Goal: Task Accomplishment & Management: Complete application form

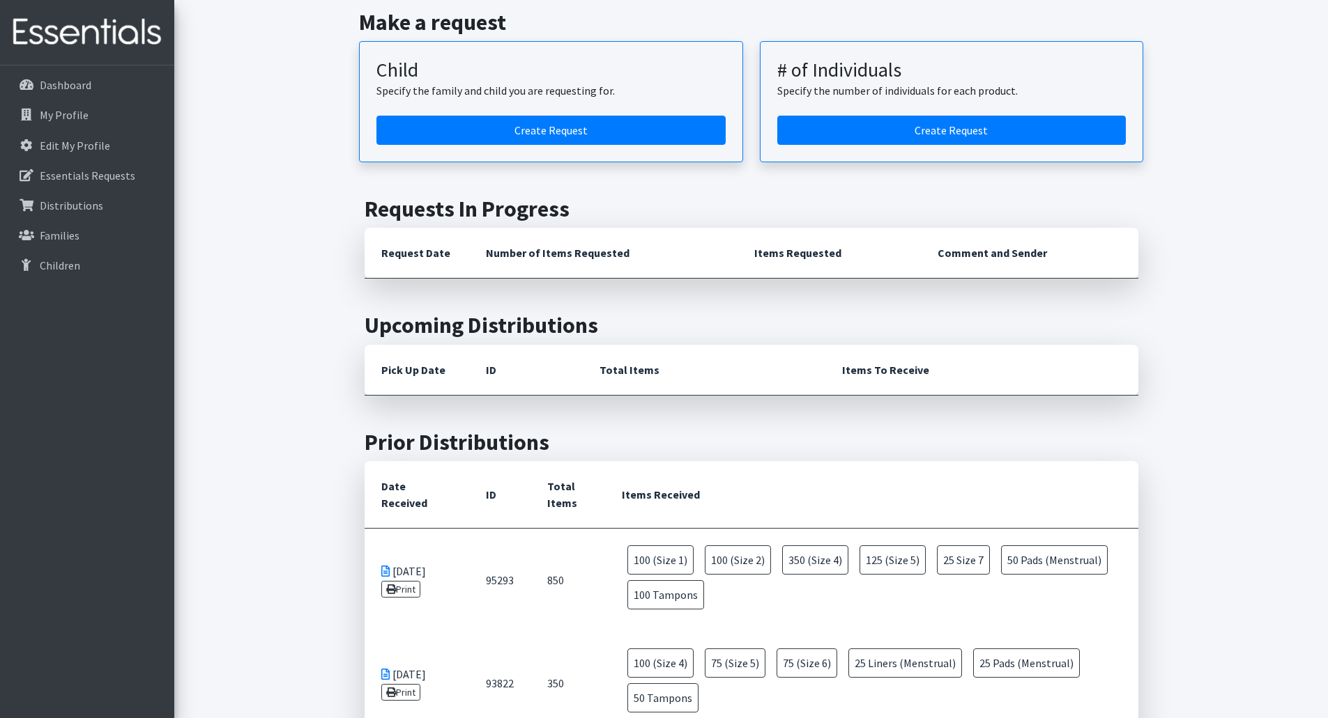
scroll to position [70, 0]
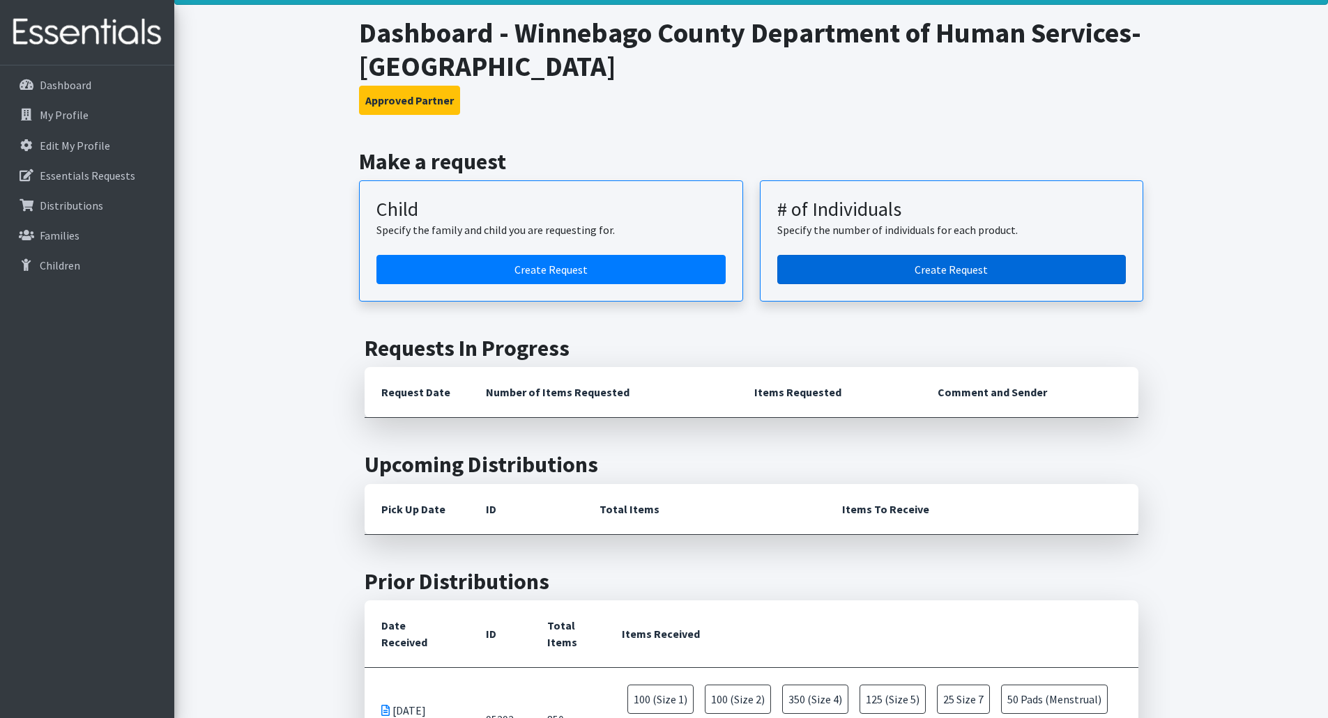
click at [935, 267] on link "Create Request" at bounding box center [951, 269] width 349 height 29
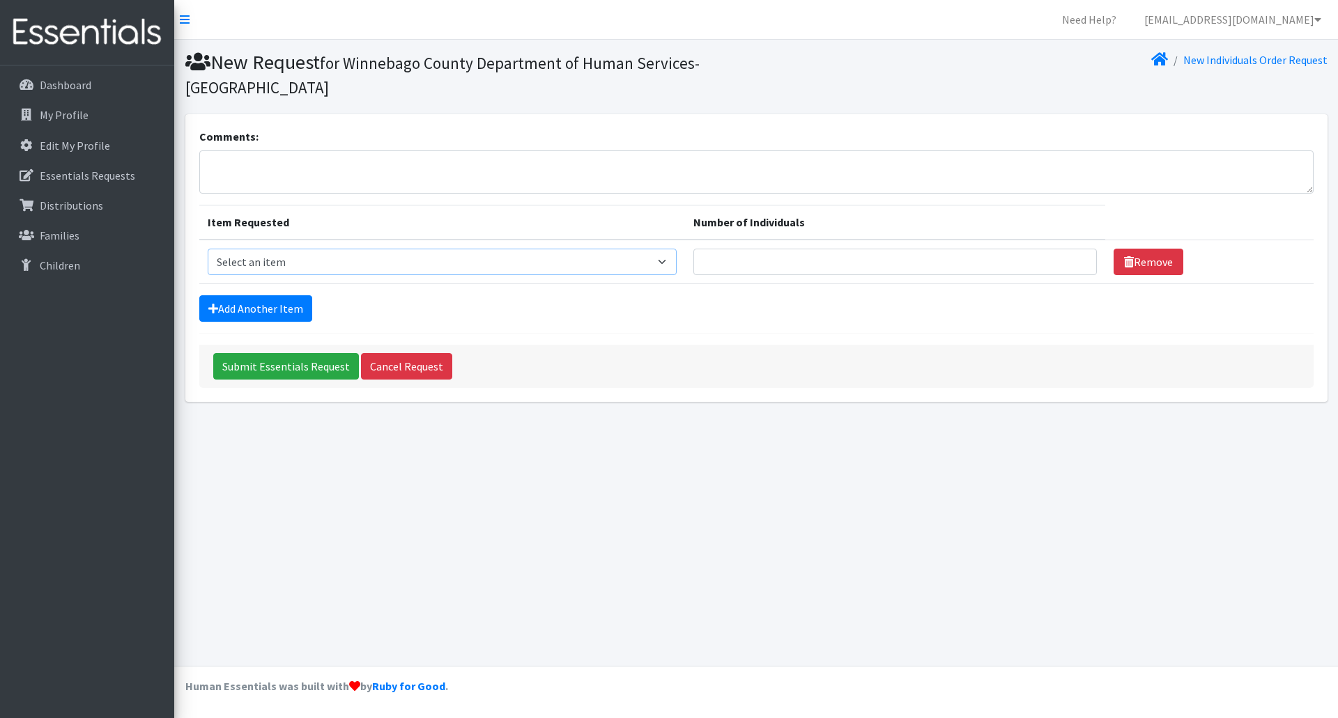
click at [670, 259] on select "Select an item (Newborn) (Preemie) (Size 1) (Size 2) (Size 3) (Size 4) (Size 5)…" at bounding box center [442, 262] width 469 height 26
select select "14491"
click at [208, 249] on select "Select an item (Newborn) (Preemie) (Size 1) (Size 2) (Size 3) (Size 4) (Size 5)…" at bounding box center [442, 262] width 469 height 26
click at [1033, 255] on input "Number of Individuals" at bounding box center [895, 262] width 404 height 26
click at [1074, 257] on input "1" at bounding box center [895, 262] width 404 height 26
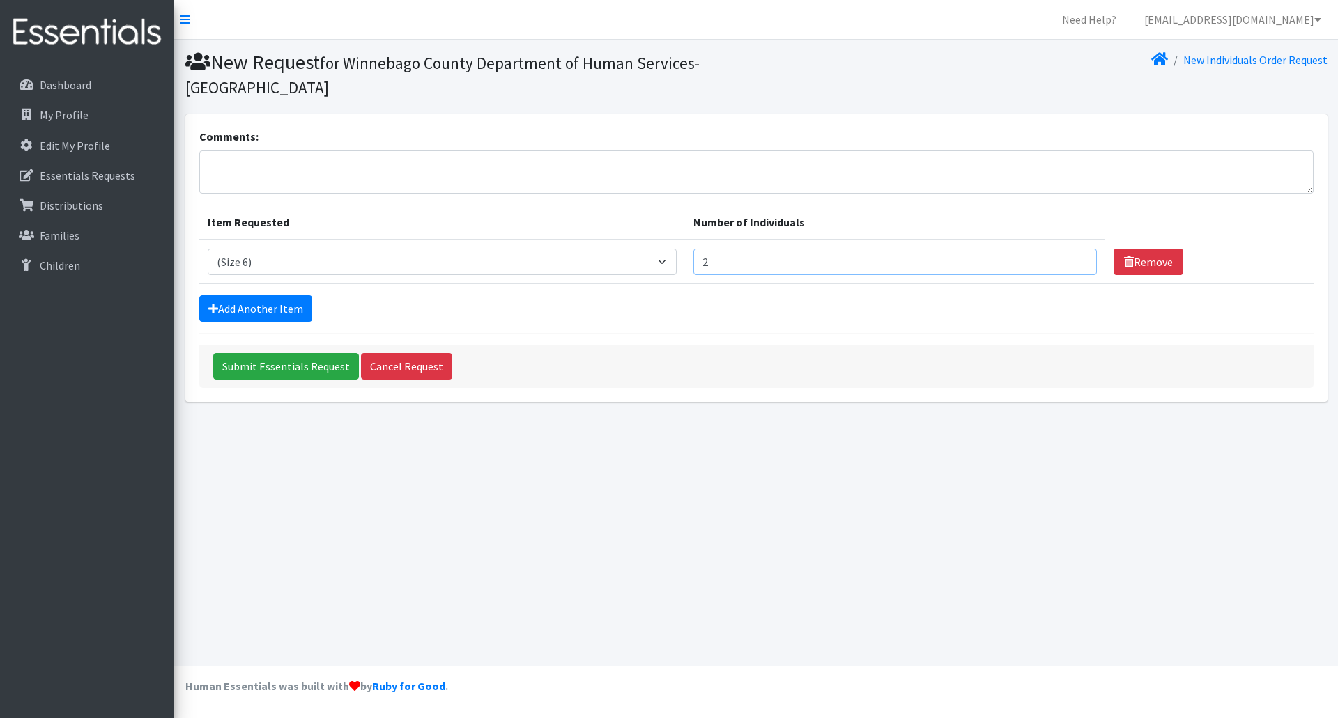
click at [1074, 257] on input "2" at bounding box center [895, 262] width 404 height 26
click at [1074, 257] on input "3" at bounding box center [895, 262] width 404 height 26
type input "4"
click at [1074, 257] on input "4" at bounding box center [895, 262] width 404 height 26
click at [261, 302] on link "Add Another Item" at bounding box center [255, 308] width 113 height 26
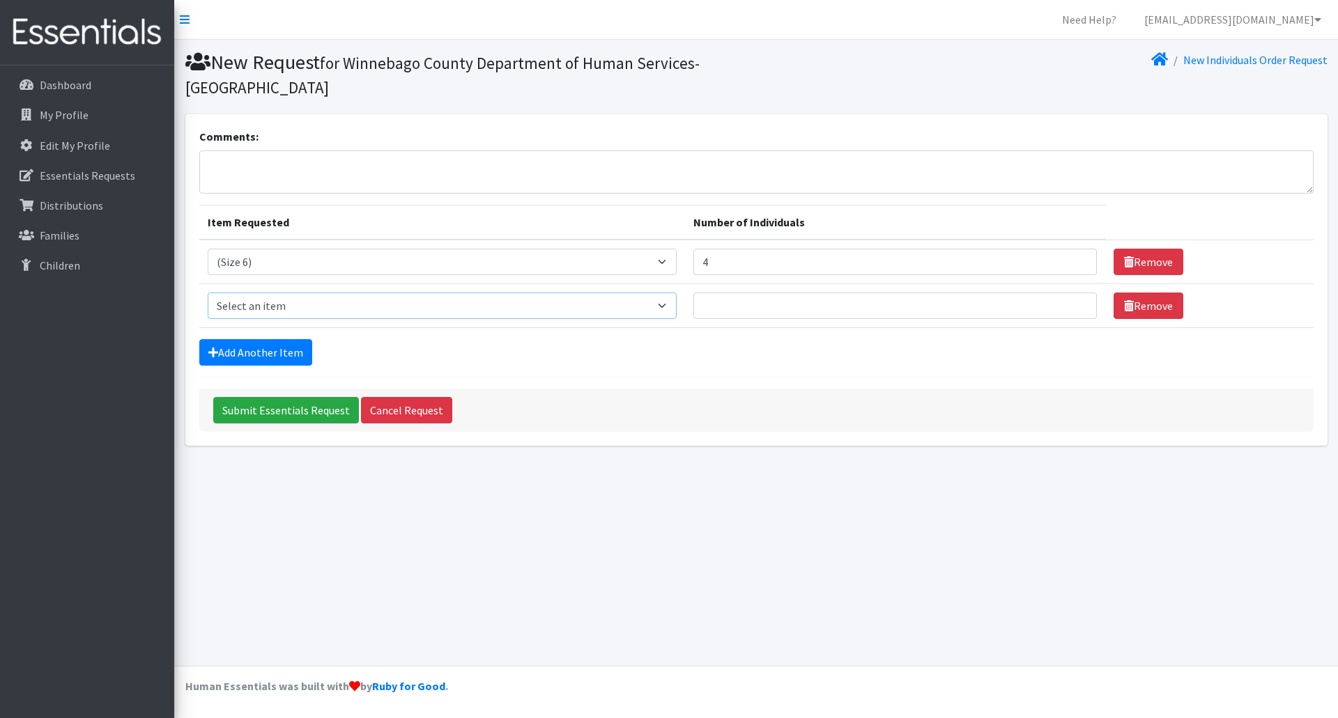
click at [676, 307] on select "Select an item (Newborn) (Preemie) (Size 1) (Size 2) (Size 3) (Size 4) (Size 5)…" at bounding box center [442, 306] width 469 height 26
select select "14512"
click at [208, 293] on select "Select an item (Newborn) (Preemie) (Size 1) (Size 2) (Size 3) (Size 4) (Size 5)…" at bounding box center [442, 306] width 469 height 26
click at [1072, 304] on input "1" at bounding box center [895, 306] width 404 height 26
type input "2"
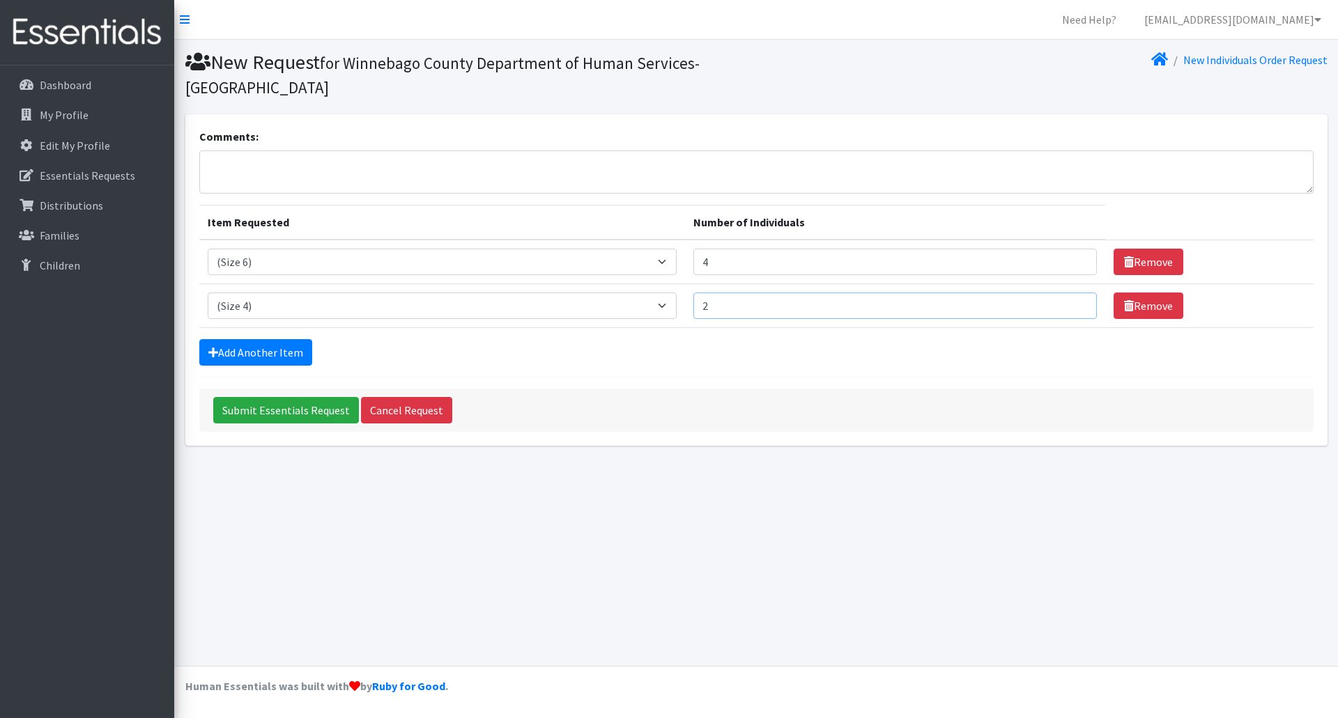
click at [1072, 304] on input "2" at bounding box center [895, 306] width 404 height 26
click at [263, 350] on link "Add Another Item" at bounding box center [255, 352] width 113 height 26
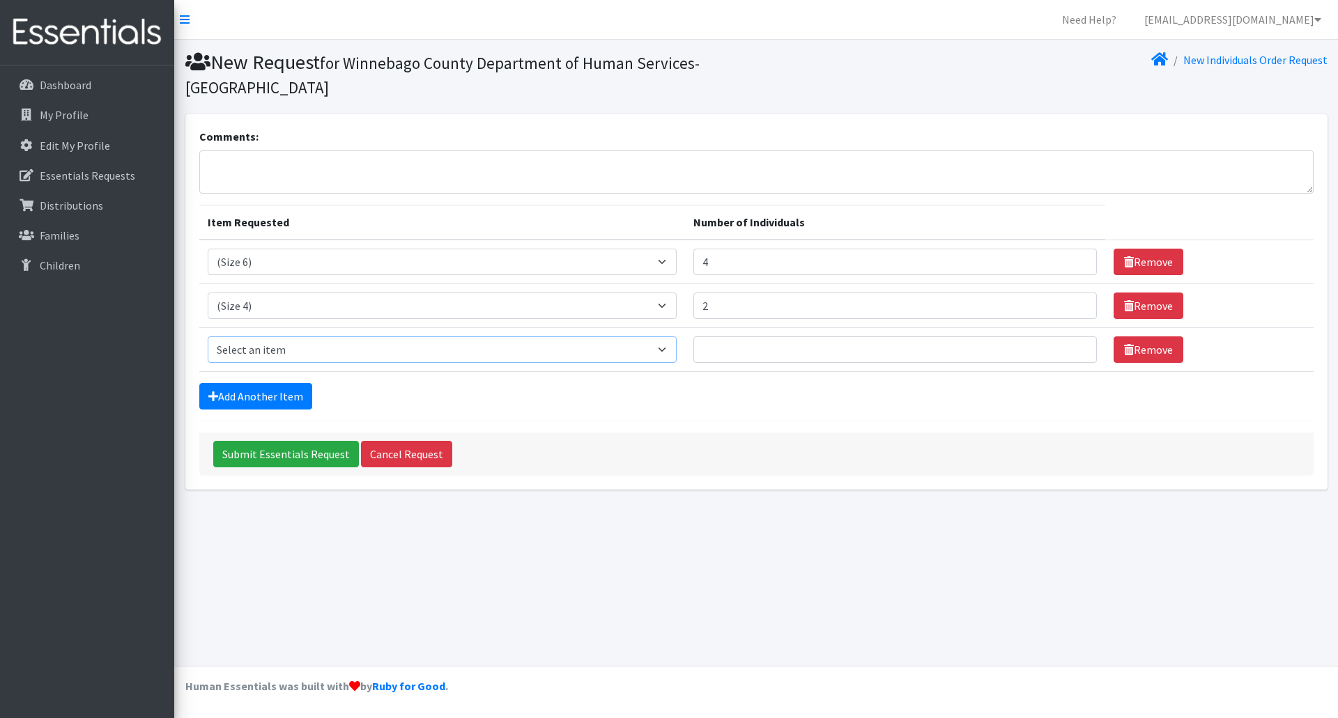
click at [677, 351] on select "Select an item (Newborn) (Preemie) (Size 1) (Size 2) (Size 3) (Size 4) (Size 5)…" at bounding box center [442, 350] width 469 height 26
select select "14484"
click at [208, 337] on select "Select an item (Newborn) (Preemie) (Size 1) (Size 2) (Size 3) (Size 4) (Size 5)…" at bounding box center [442, 350] width 469 height 26
type input "1"
click at [1076, 348] on input "1" at bounding box center [895, 350] width 404 height 26
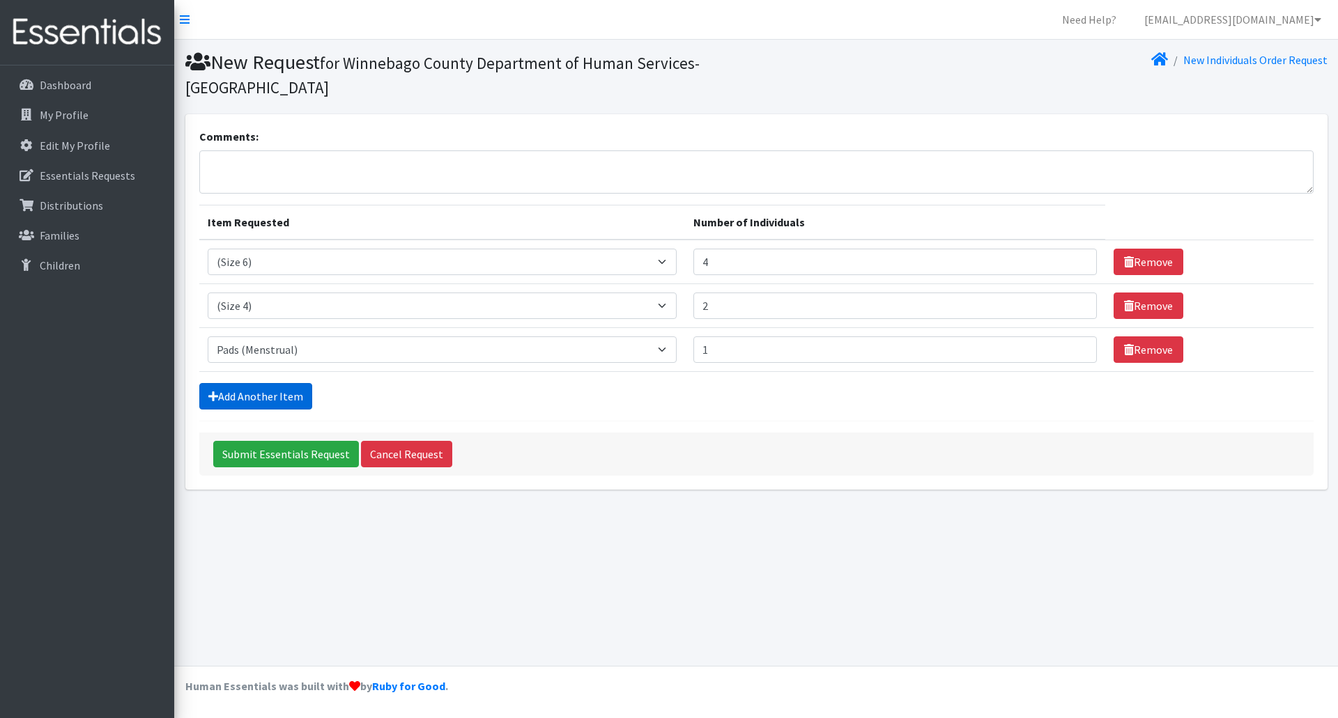
click at [293, 398] on link "Add Another Item" at bounding box center [255, 396] width 113 height 26
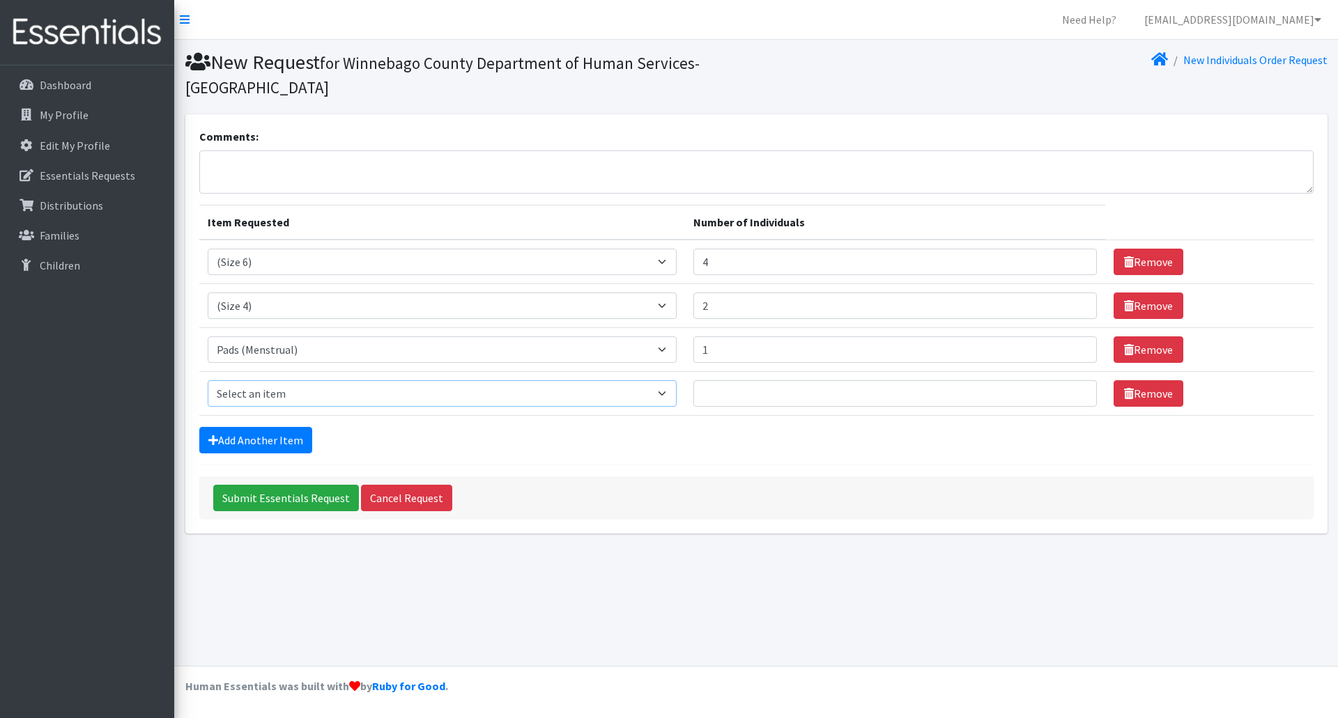
click at [661, 395] on select "Select an item (Newborn) (Preemie) (Size 1) (Size 2) (Size 3) (Size 4) (Size 5)…" at bounding box center [442, 393] width 469 height 26
click at [691, 470] on form "Comments: Item Requested Number of Individuals Item Requested Select an item (N…" at bounding box center [756, 324] width 1114 height 392
click at [1154, 392] on link "Remove" at bounding box center [1149, 393] width 70 height 26
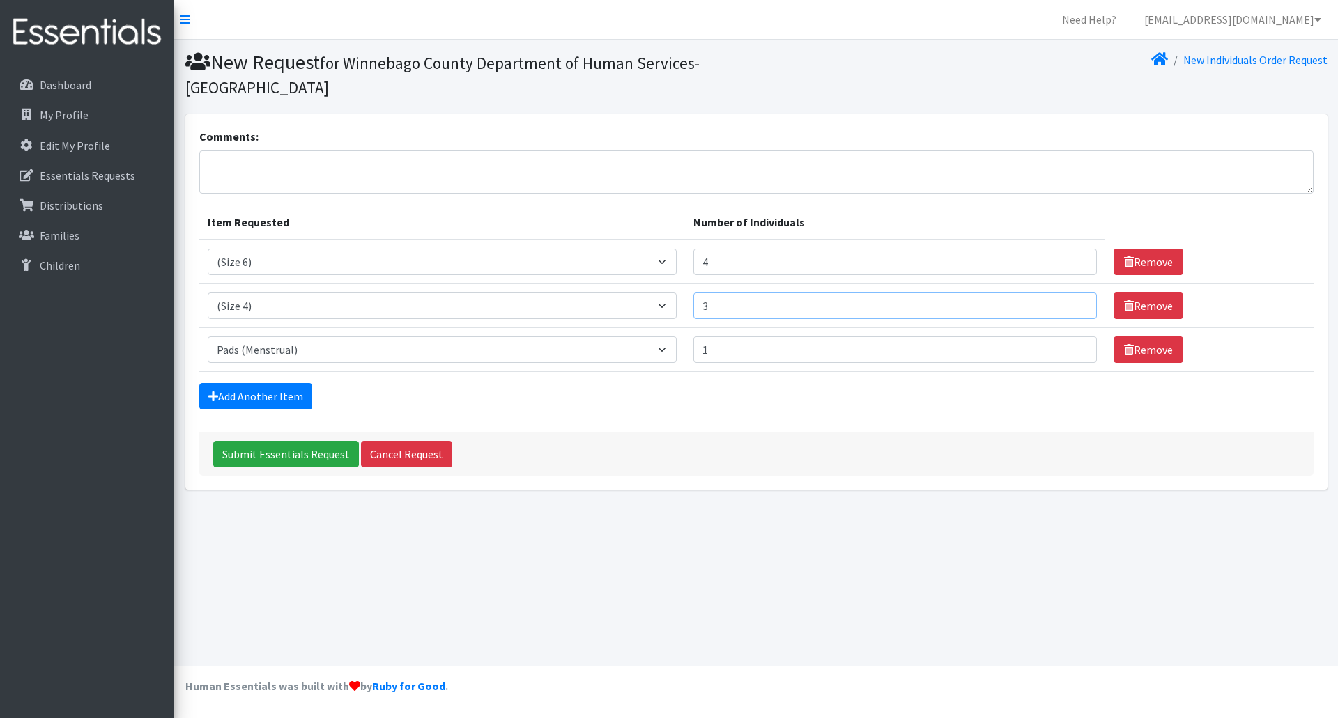
click at [1073, 304] on input "3" at bounding box center [895, 306] width 404 height 26
type input "4"
click at [1073, 304] on input "4" at bounding box center [895, 306] width 404 height 26
click at [334, 162] on textarea "Comments:" at bounding box center [756, 172] width 1114 height 43
type textarea "Pick up on [DATE] 9:30am - If there is any wipes available, we would appreciate…"
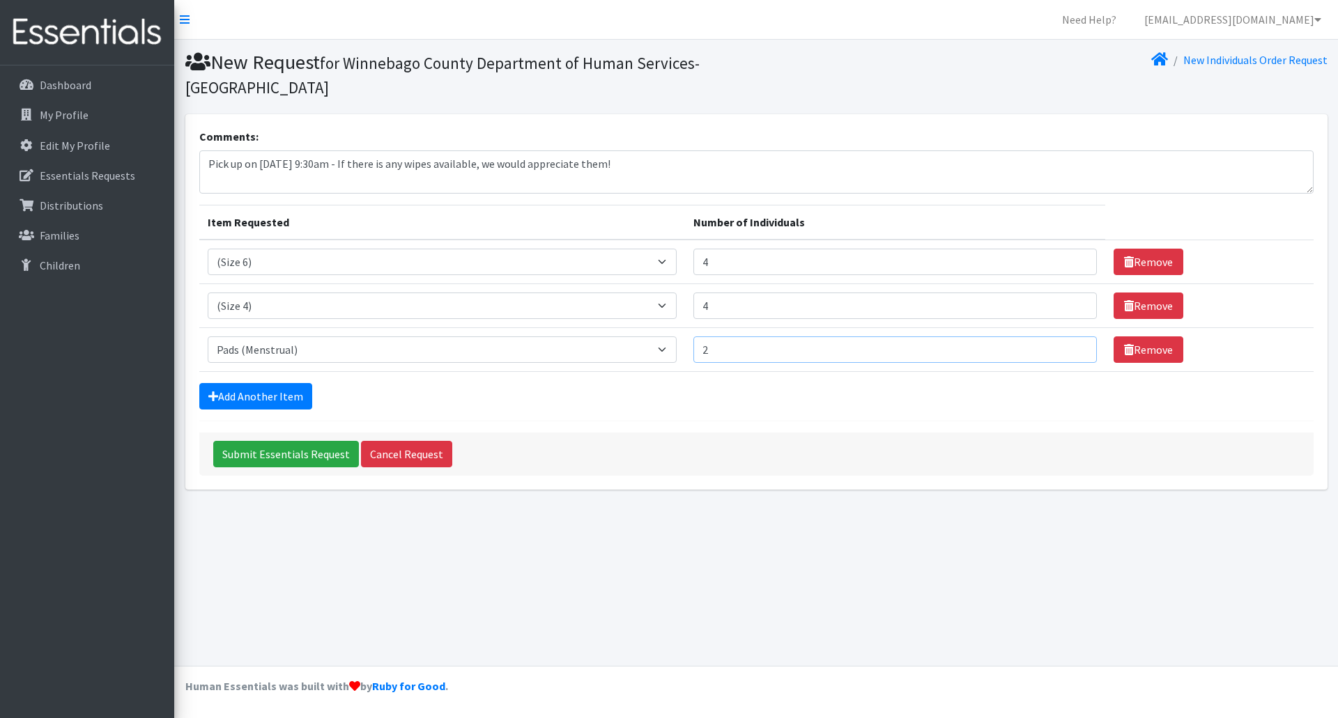
type input "2"
click at [1071, 346] on input "2" at bounding box center [895, 350] width 404 height 26
click at [288, 452] on input "Submit Essentials Request" at bounding box center [286, 454] width 146 height 26
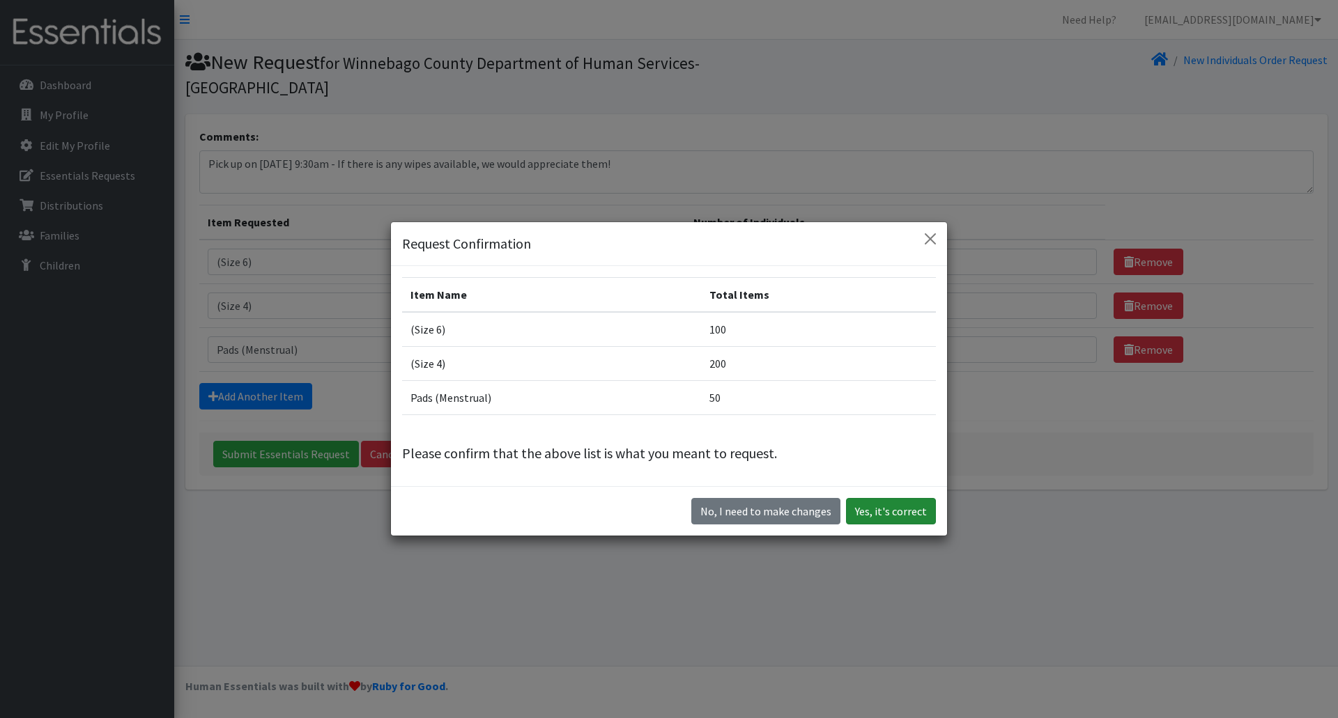
click at [909, 514] on button "Yes, it's correct" at bounding box center [891, 511] width 90 height 26
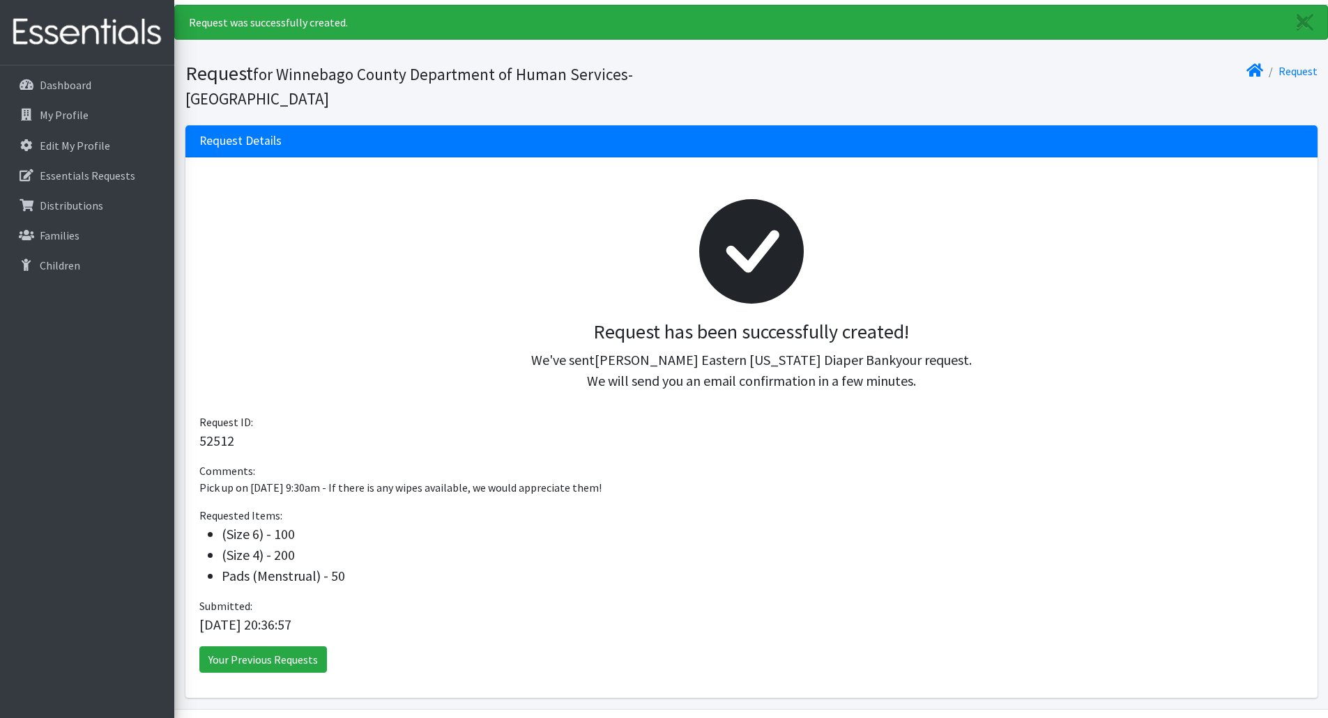
scroll to position [54, 0]
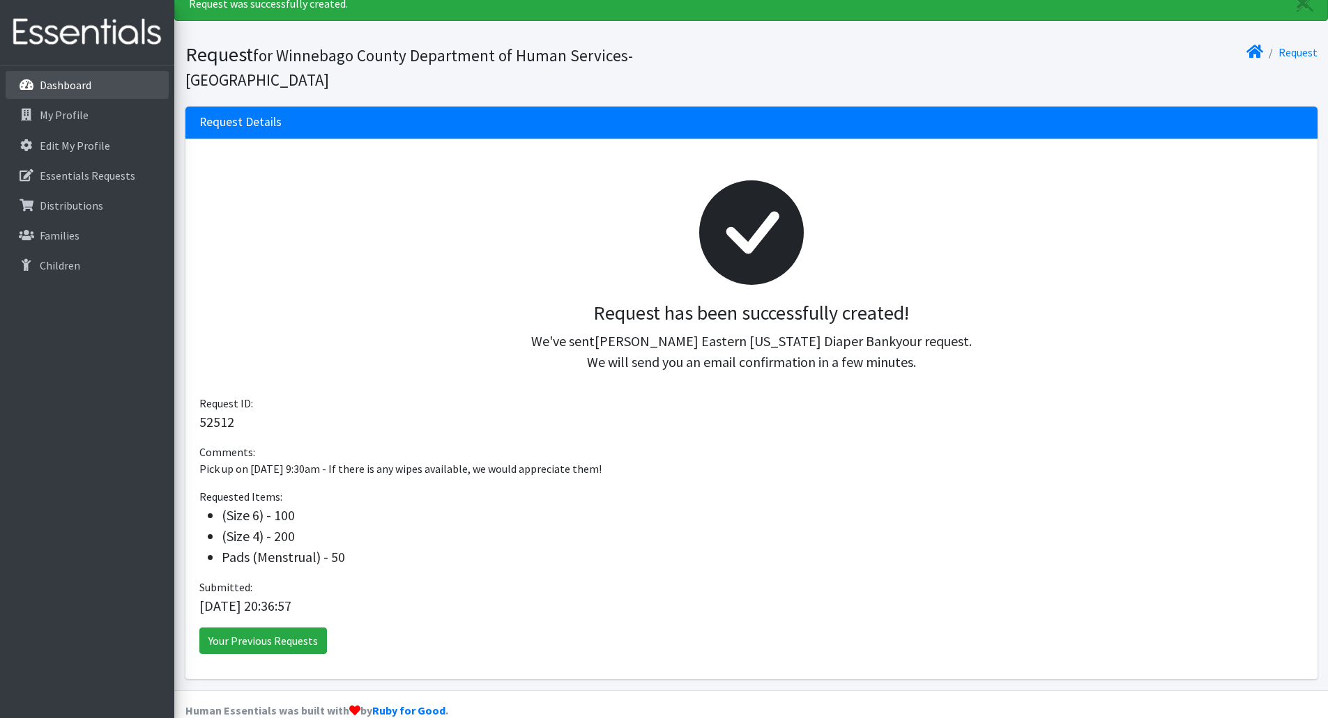
click at [78, 89] on p "Dashboard" at bounding box center [66, 85] width 52 height 14
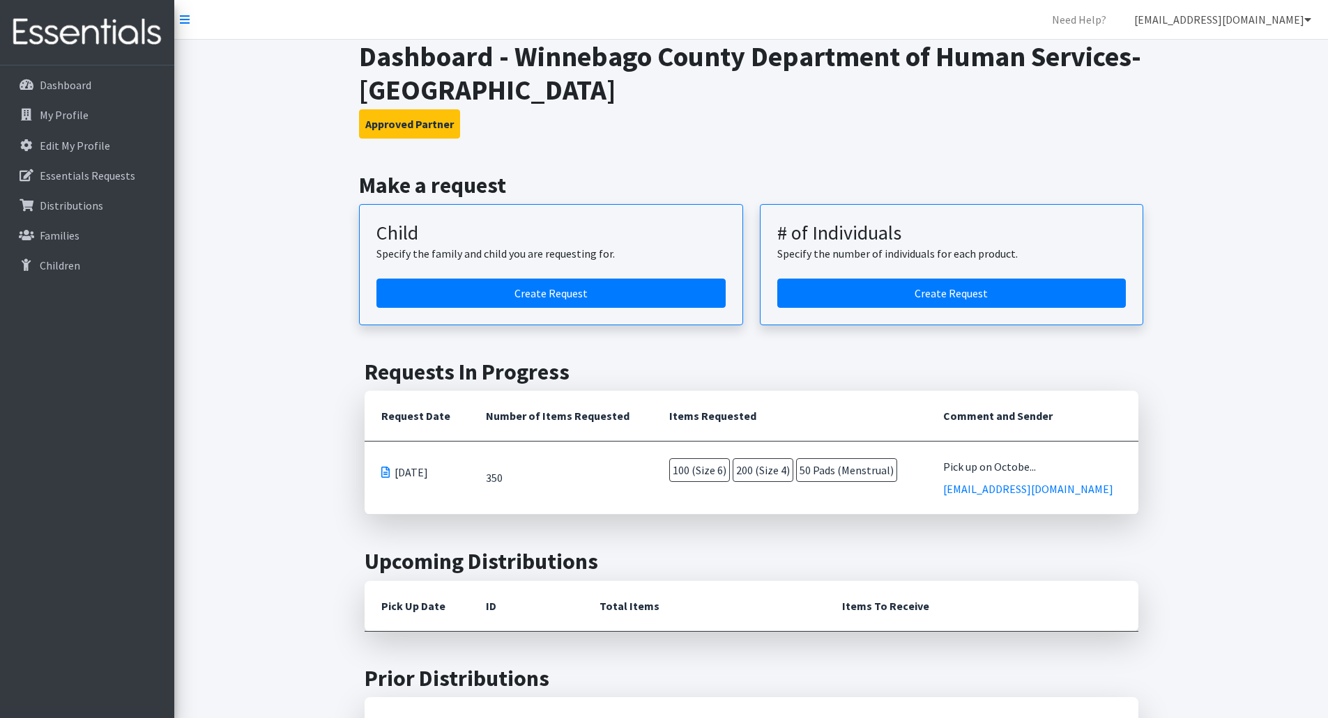
click at [1259, 24] on link "[EMAIL_ADDRESS][DOMAIN_NAME]" at bounding box center [1222, 20] width 199 height 28
click at [1156, 102] on link "Logout" at bounding box center [1225, 107] width 194 height 28
